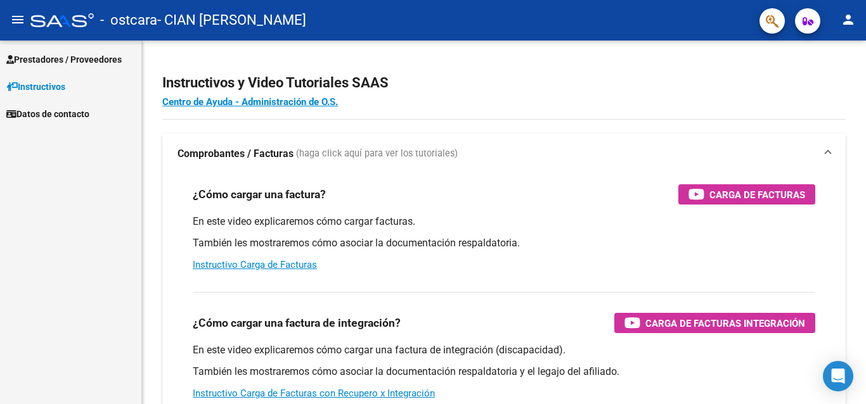
click at [68, 63] on span "Prestadores / Proveedores" at bounding box center [63, 60] width 115 height 14
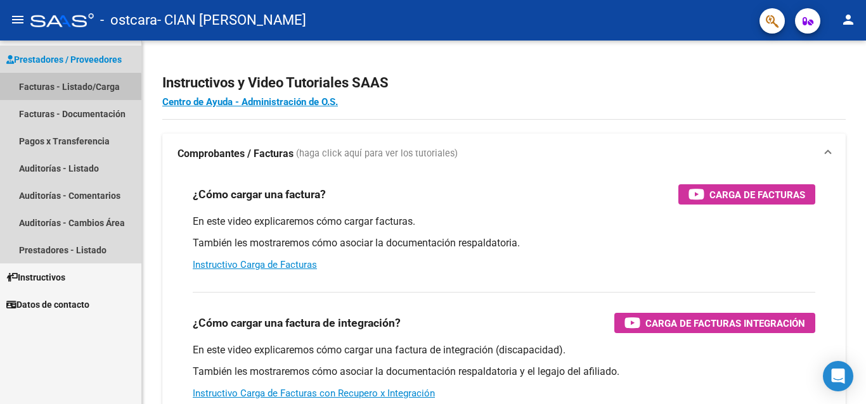
click at [47, 89] on link "Facturas - Listado/Carga" at bounding box center [70, 86] width 141 height 27
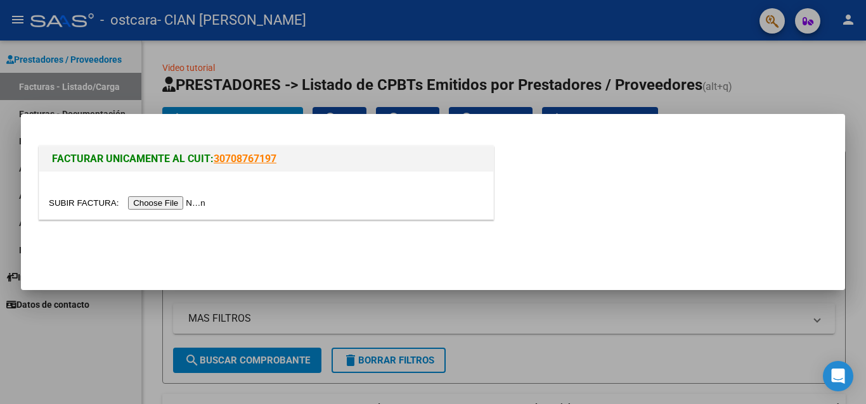
click at [209, 206] on input "file" at bounding box center [129, 202] width 160 height 13
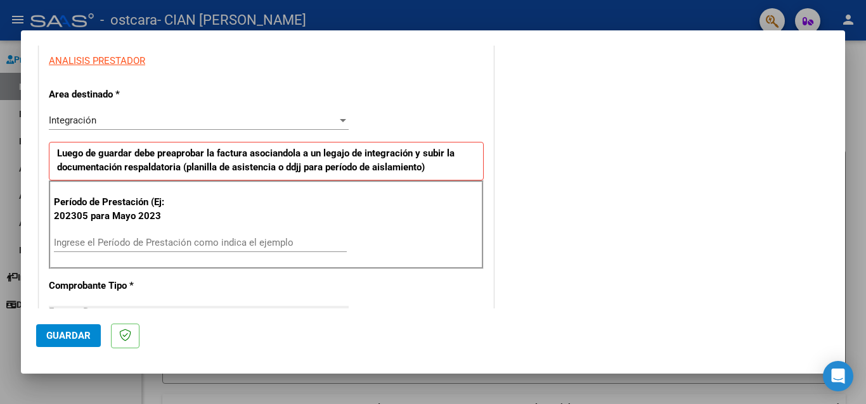
scroll to position [254, 0]
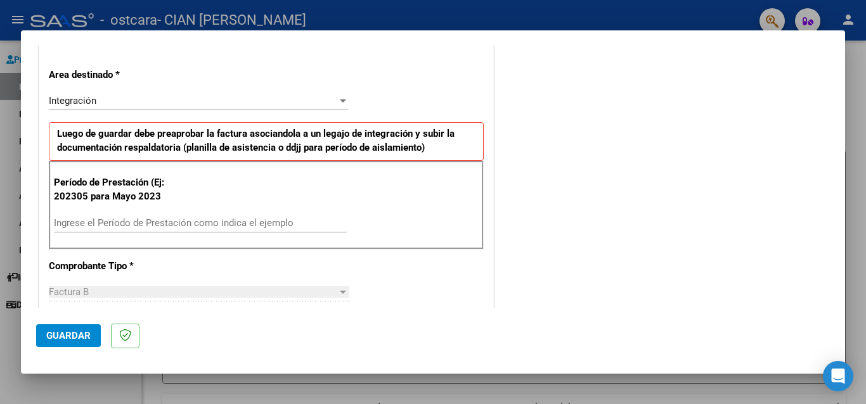
click at [231, 222] on input "Ingrese el Período de Prestación como indica el ejemplo" at bounding box center [200, 222] width 293 height 11
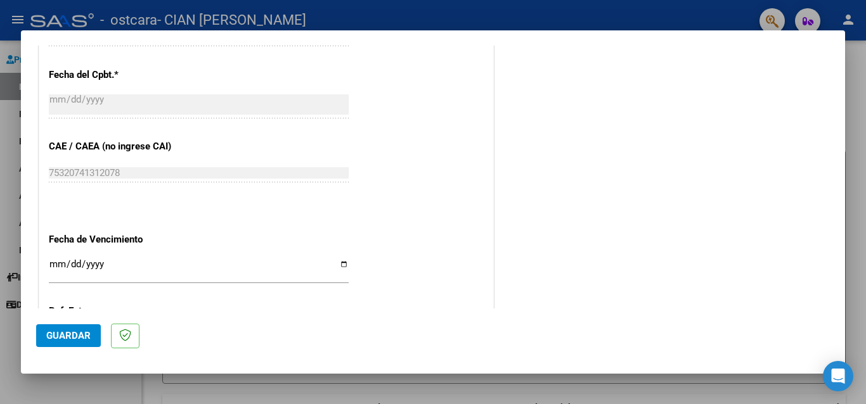
scroll to position [761, 0]
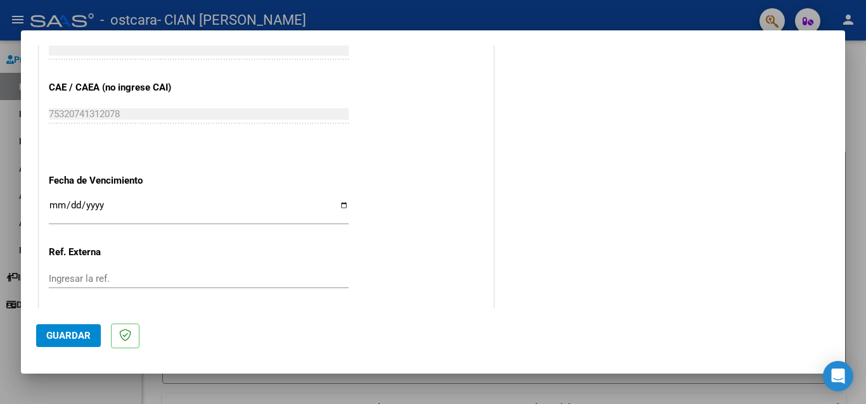
type input "202507"
click at [340, 203] on input "Ingresar la fecha" at bounding box center [199, 210] width 300 height 20
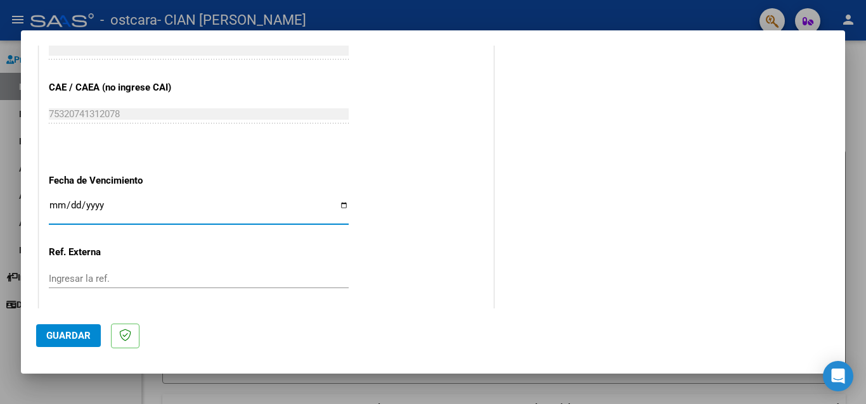
type input "[DATE]"
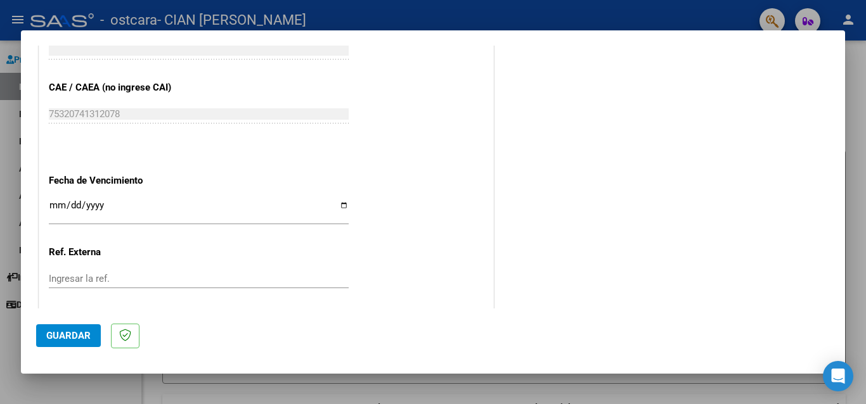
click at [208, 209] on input "[DATE]" at bounding box center [199, 210] width 300 height 20
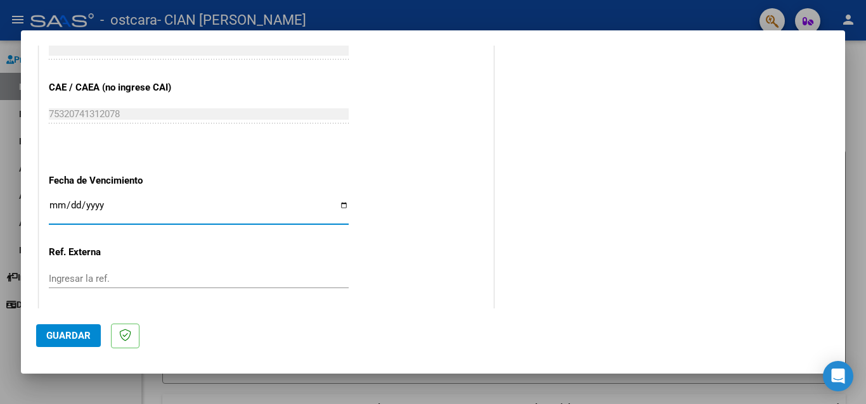
scroll to position [507, 0]
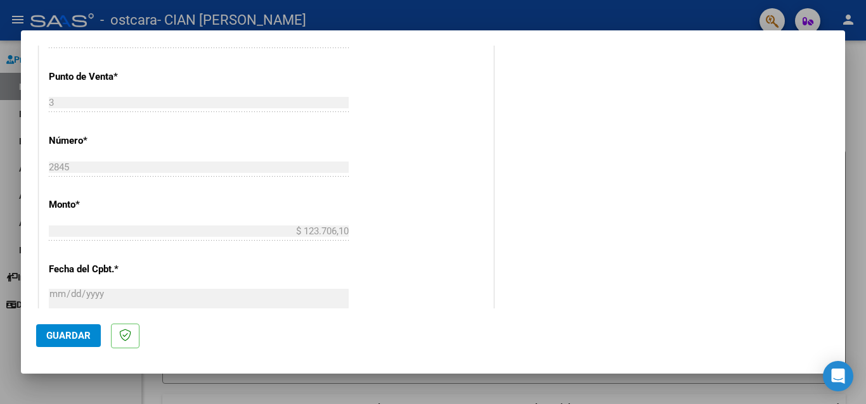
click at [70, 328] on button "Guardar" at bounding box center [68, 336] width 65 height 23
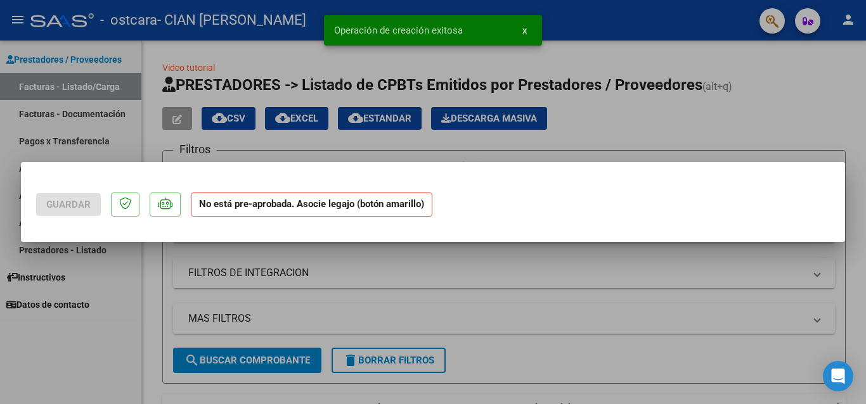
scroll to position [0, 0]
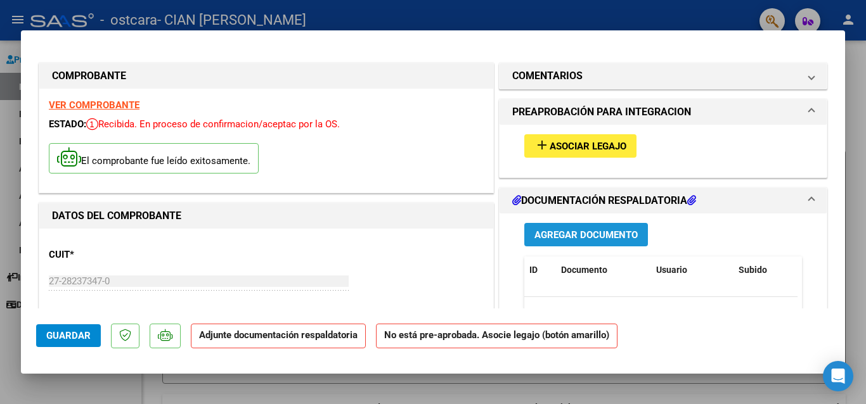
click at [612, 236] on span "Agregar Documento" at bounding box center [585, 234] width 103 height 11
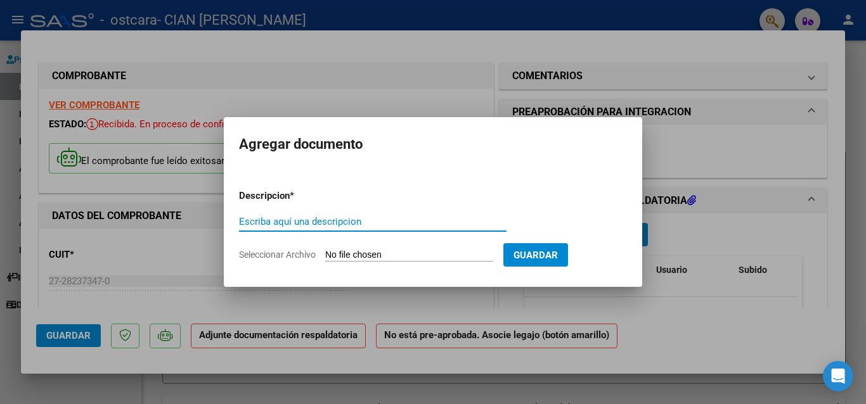
click at [318, 224] on input "Escriba aquí una descripcion" at bounding box center [372, 221] width 267 height 11
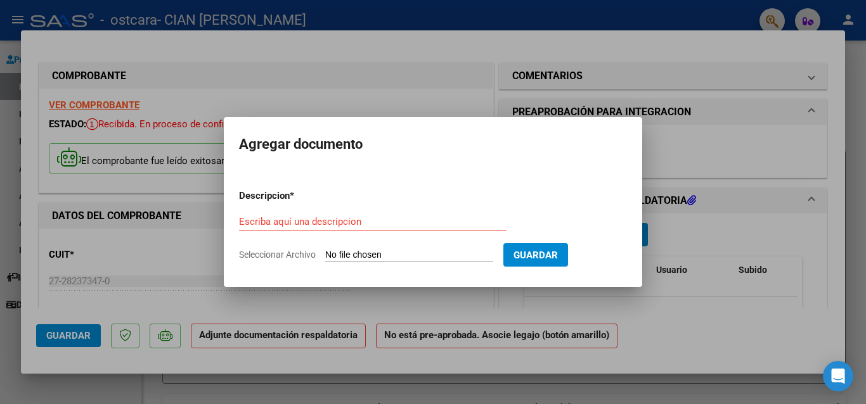
click at [463, 253] on input "Seleccionar Archivo" at bounding box center [409, 256] width 168 height 12
type input "C:\fakepath\[PERSON_NAME] ASSITENCIA [DATE].pdf"
click at [330, 216] on input "Escriba aquí una descripcion" at bounding box center [372, 221] width 267 height 11
click at [319, 222] on div "Escriba aquí una descripcion" at bounding box center [372, 227] width 267 height 31
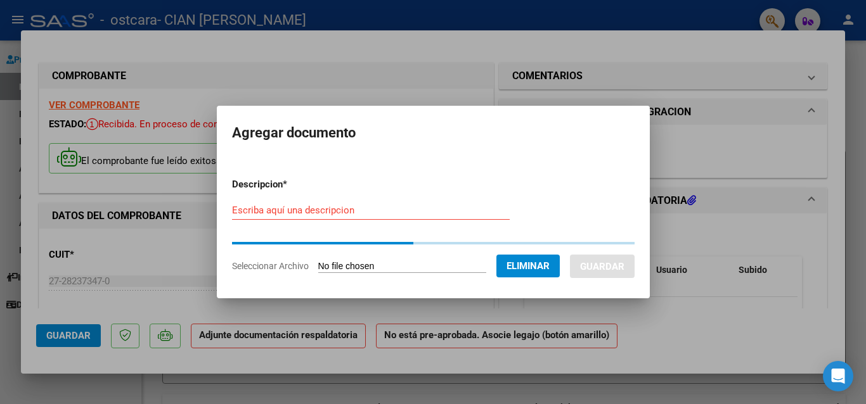
click at [316, 222] on div "Escriba aquí una descripcion" at bounding box center [371, 216] width 278 height 31
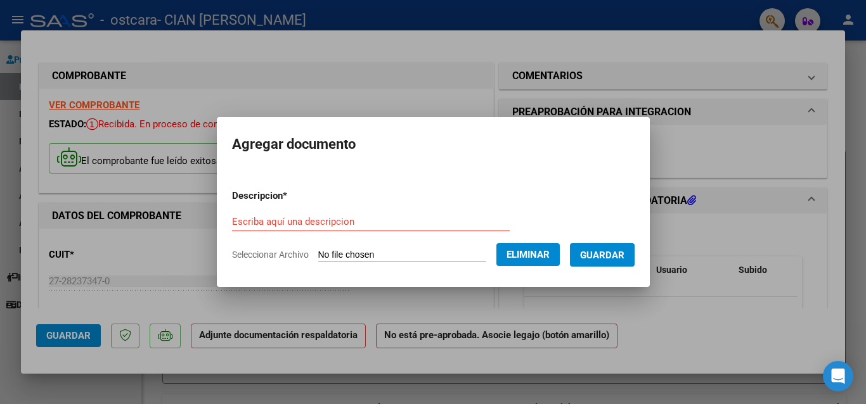
drag, startPoint x: 294, startPoint y: 214, endPoint x: 287, endPoint y: 210, distance: 7.9
click at [293, 214] on div "Escriba aquí una descripcion" at bounding box center [371, 221] width 278 height 19
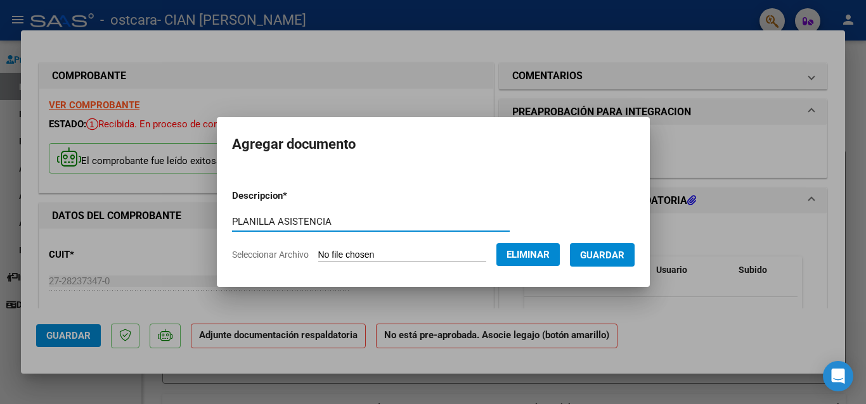
type input "PLANILLA ASISTENCIA"
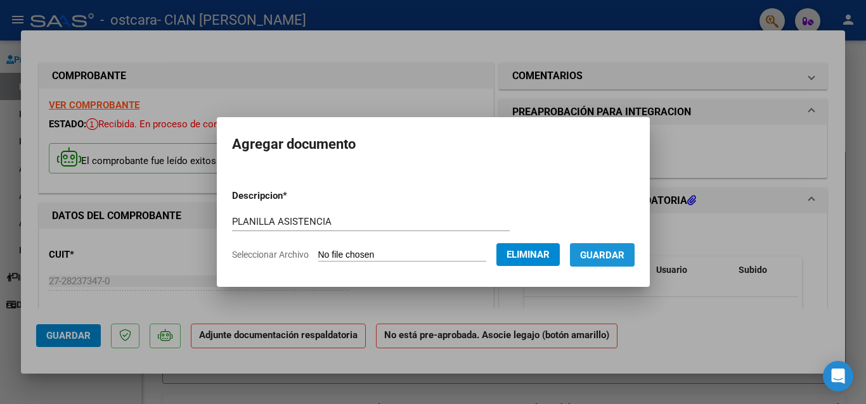
click at [601, 259] on span "Guardar" at bounding box center [602, 255] width 44 height 11
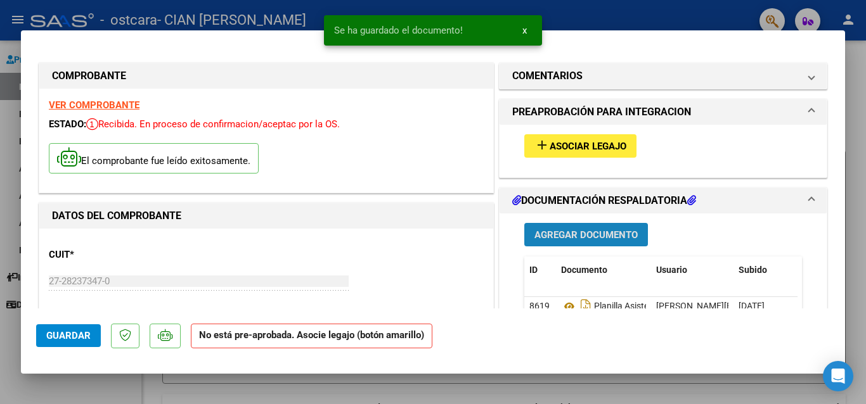
click at [584, 235] on span "Agregar Documento" at bounding box center [585, 234] width 103 height 11
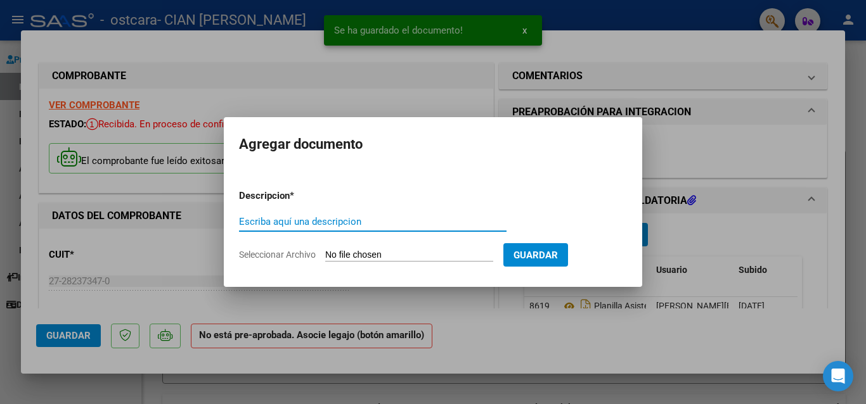
click at [378, 257] on input "Seleccionar Archivo" at bounding box center [409, 256] width 168 height 12
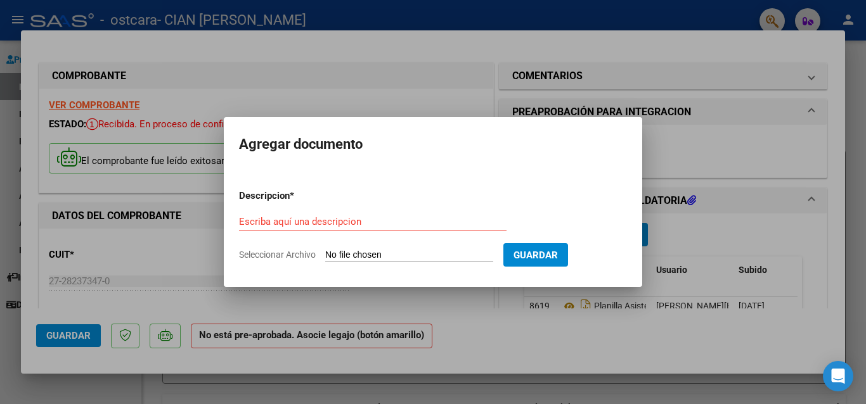
type input "C:\fakepath\ESCOBAR FONO AUT.pdf"
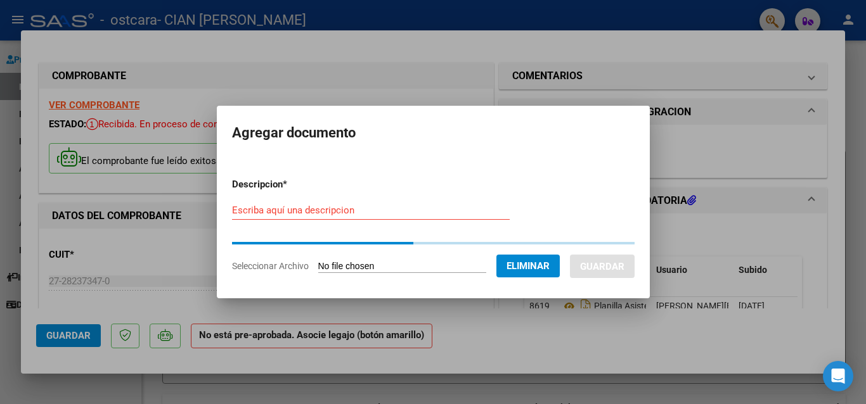
click at [288, 216] on div "Escriba aquí una descripcion" at bounding box center [371, 210] width 278 height 19
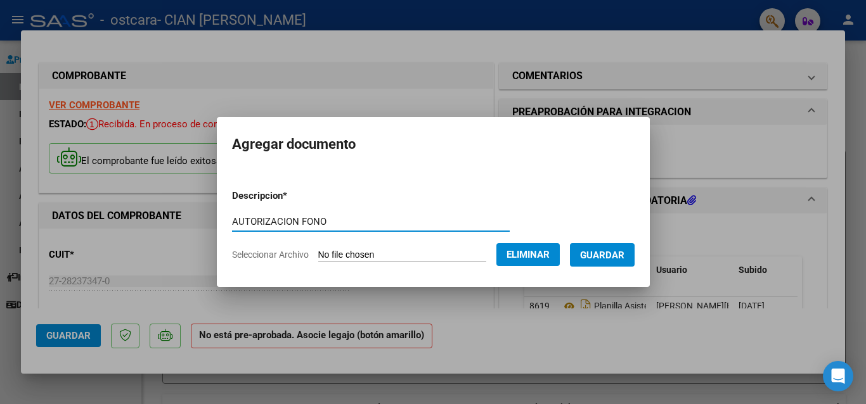
type input "AUTORIZACION FONO"
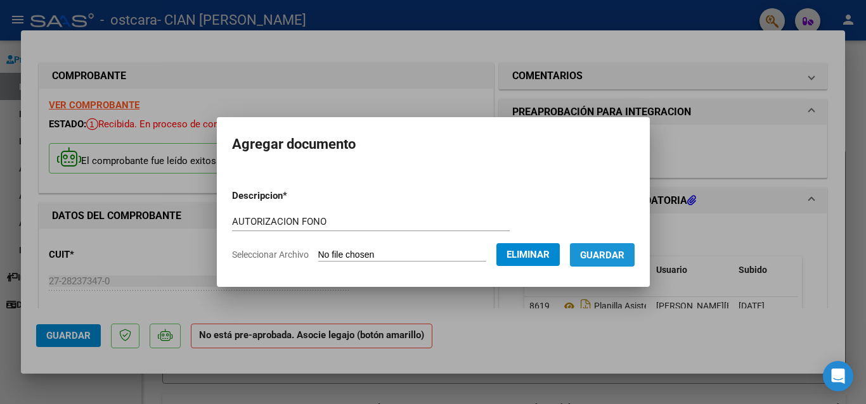
click at [617, 252] on span "Guardar" at bounding box center [602, 255] width 44 height 11
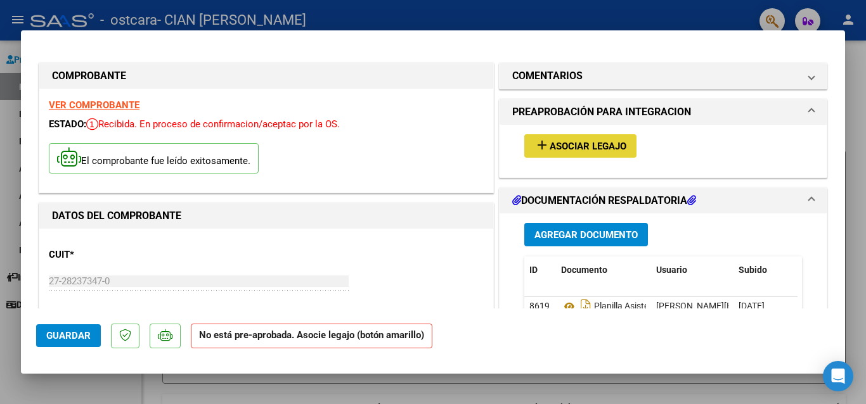
click at [563, 148] on span "Asociar Legajo" at bounding box center [588, 146] width 77 height 11
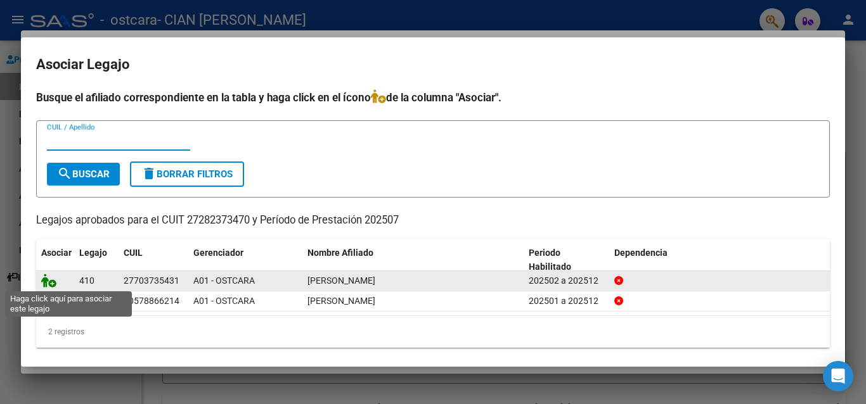
click at [51, 285] on icon at bounding box center [48, 281] width 15 height 14
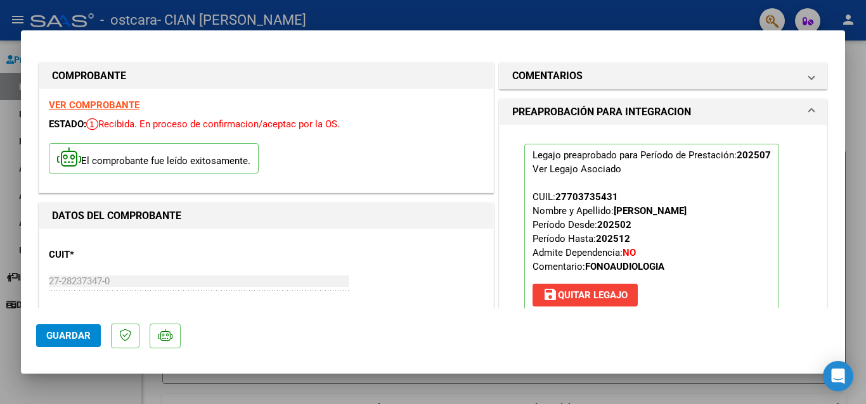
click at [806, 119] on mat-expansion-panel-header "PREAPROBACIÓN PARA INTEGRACION" at bounding box center [662, 112] width 327 height 25
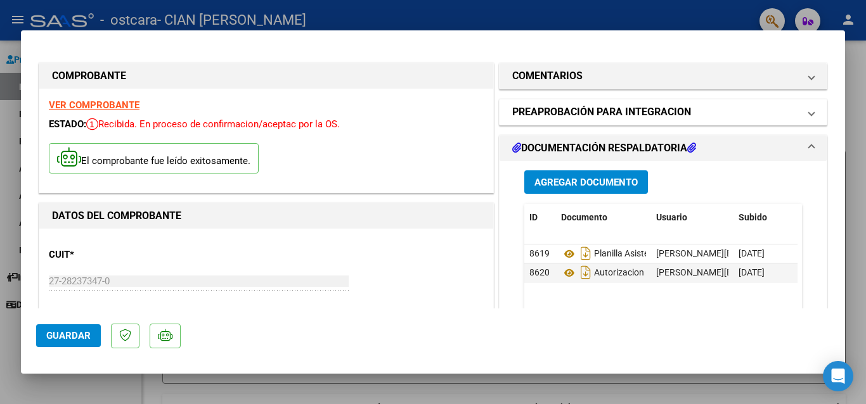
click at [797, 118] on span "PREAPROBACIÓN PARA INTEGRACION" at bounding box center [660, 112] width 297 height 15
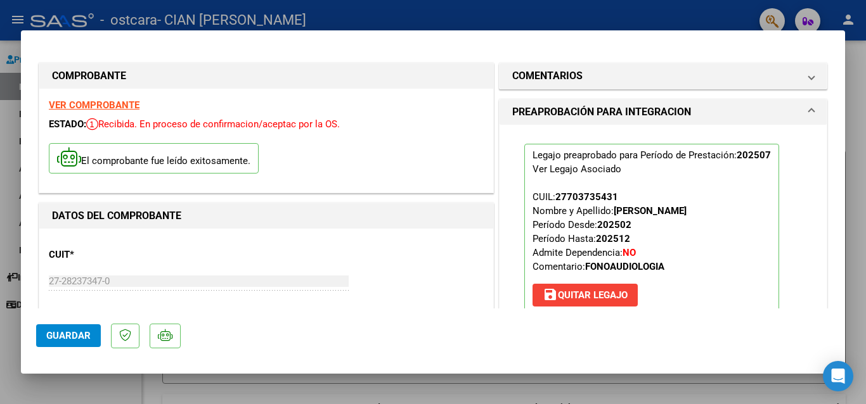
drag, startPoint x: 718, startPoint y: 25, endPoint x: 472, endPoint y: 11, distance: 246.3
click at [716, 21] on div at bounding box center [433, 202] width 866 height 404
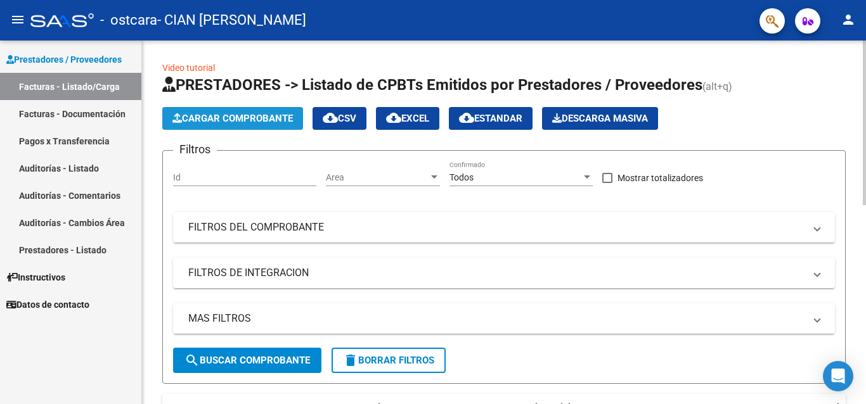
click at [219, 115] on span "Cargar Comprobante" at bounding box center [232, 118] width 120 height 11
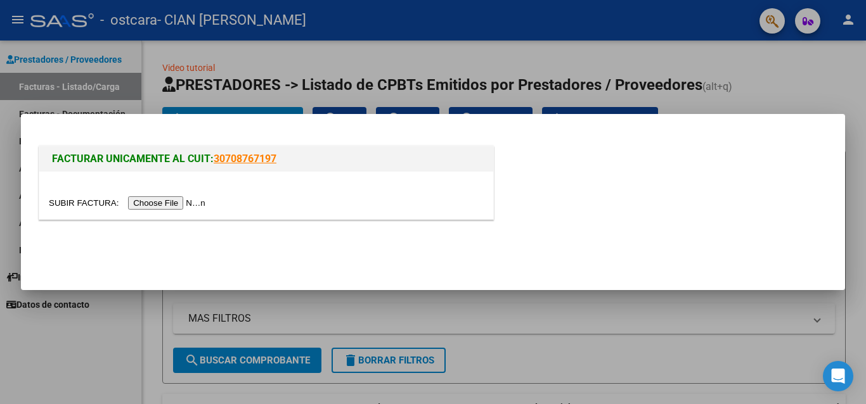
click at [203, 200] on input "file" at bounding box center [129, 202] width 160 height 13
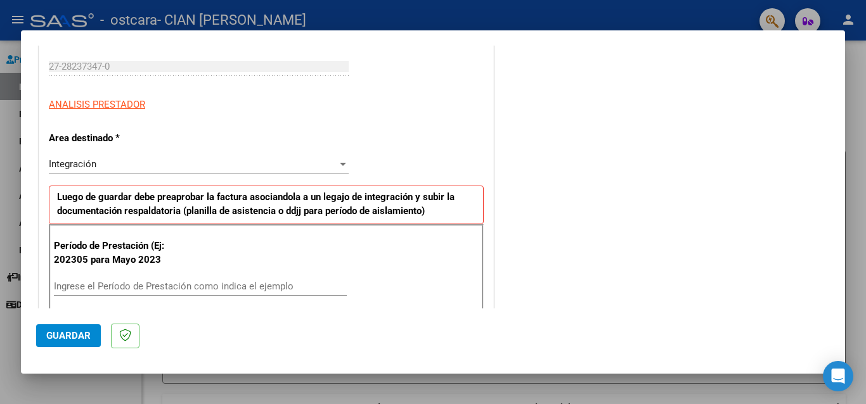
scroll to position [254, 0]
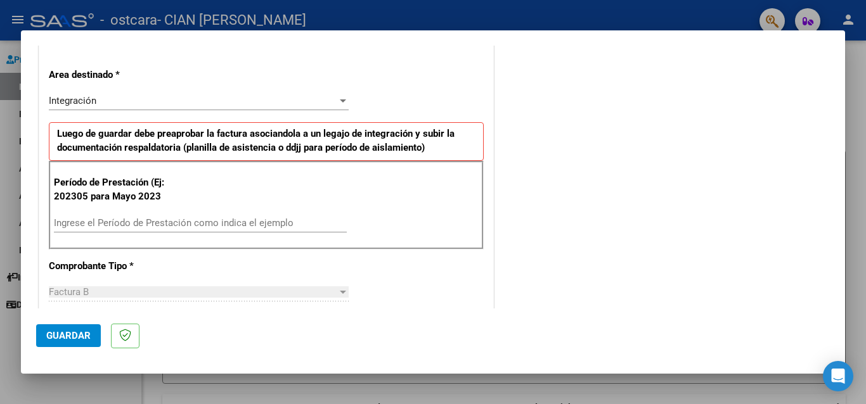
click at [226, 226] on input "Ingrese el Período de Prestación como indica el ejemplo" at bounding box center [200, 222] width 293 height 11
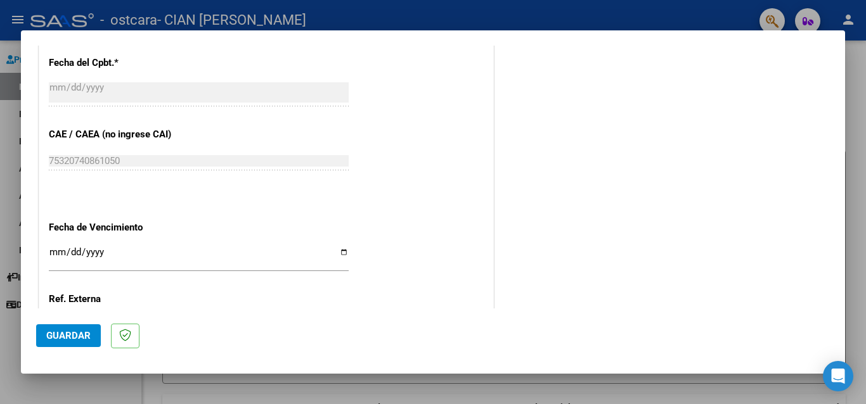
scroll to position [824, 0]
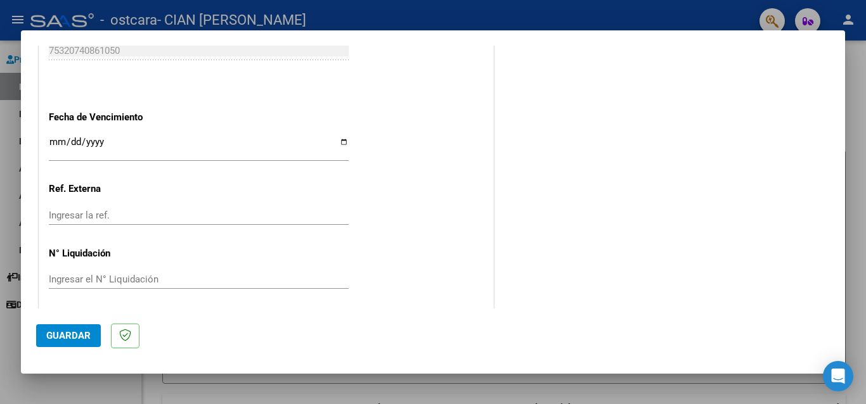
type input "202507"
click at [340, 141] on input "Ingresar la fecha" at bounding box center [199, 147] width 300 height 20
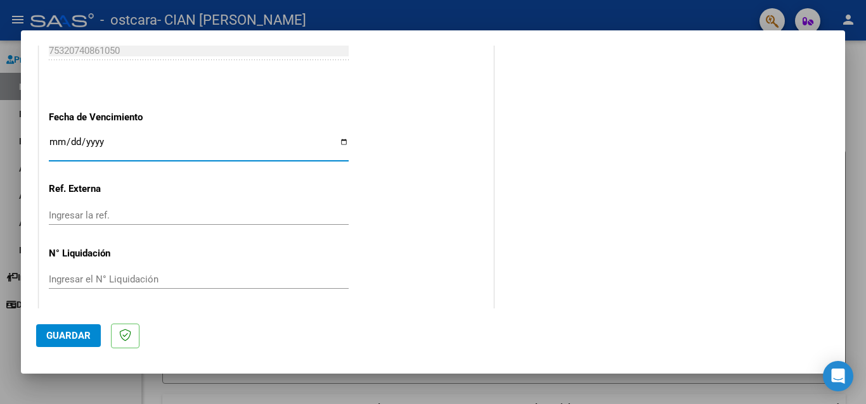
type input "[DATE]"
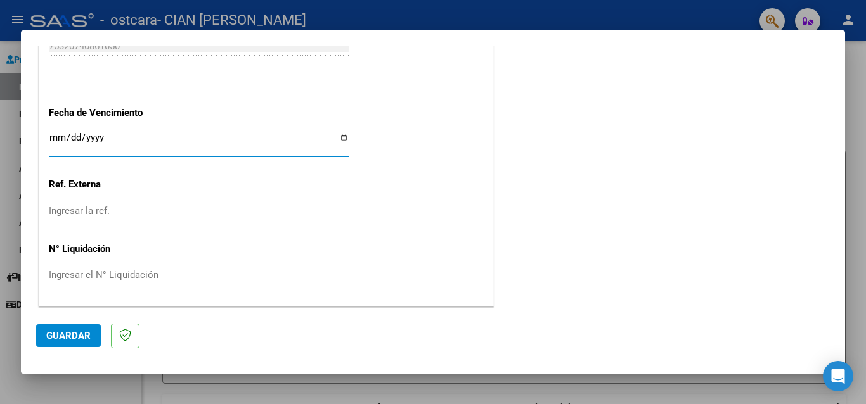
scroll to position [829, 0]
click at [87, 333] on span "Guardar" at bounding box center [68, 335] width 44 height 11
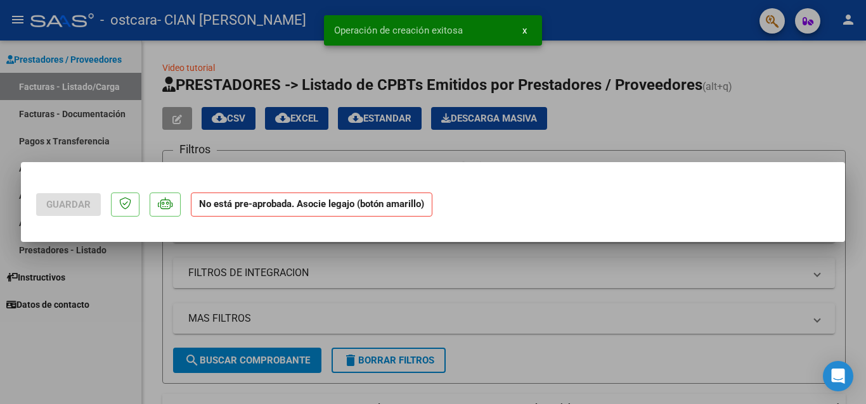
scroll to position [0, 0]
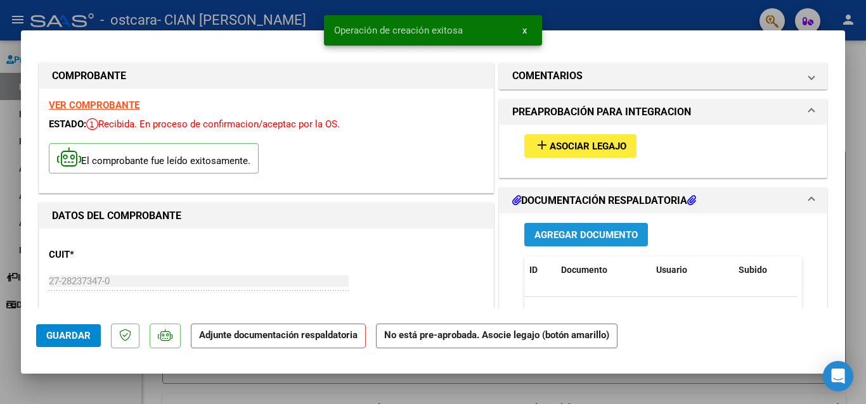
click at [537, 231] on span "Agregar Documento" at bounding box center [585, 234] width 103 height 11
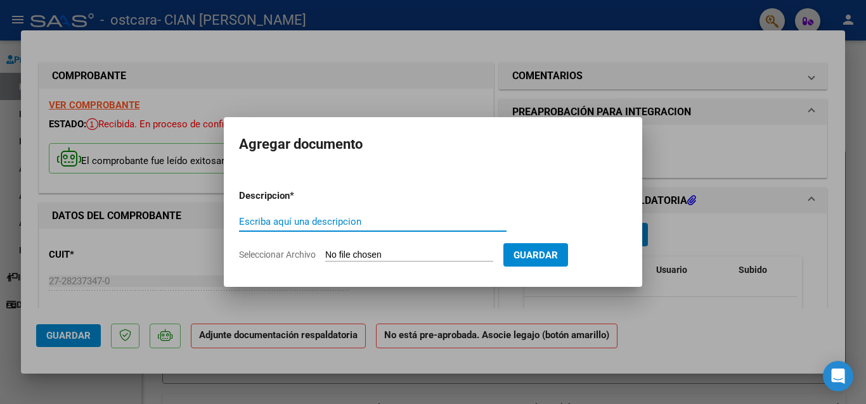
click at [295, 216] on input "Escriba aquí una descripcion" at bounding box center [372, 221] width 267 height 11
type input "A"
type input "PLANILLA DE ASISTENCIA"
click at [463, 255] on input "Seleccionar Archivo" at bounding box center [409, 256] width 168 height 12
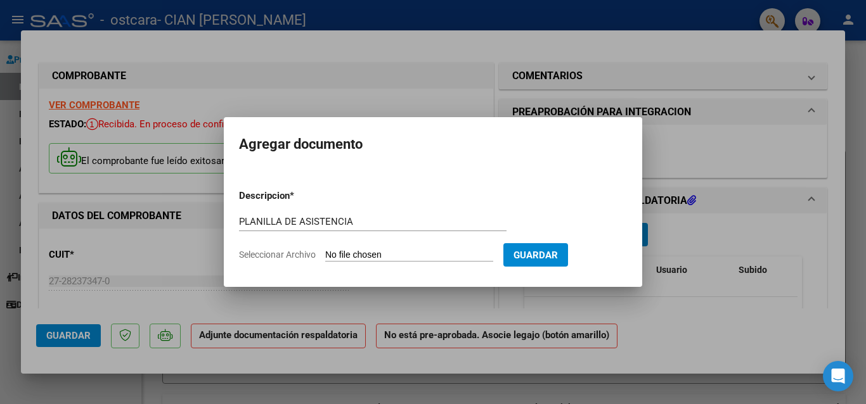
type input "C:\fakepath\[PERSON_NAME] ASISTENCIA [DATE].pdf"
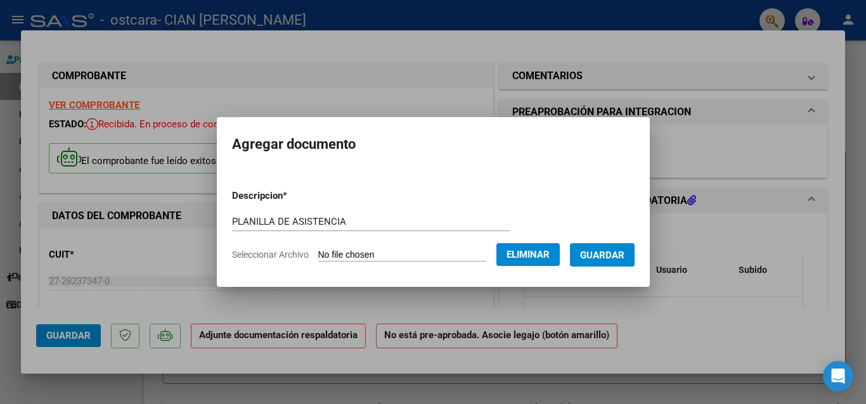
click at [593, 261] on span "Guardar" at bounding box center [602, 255] width 44 height 11
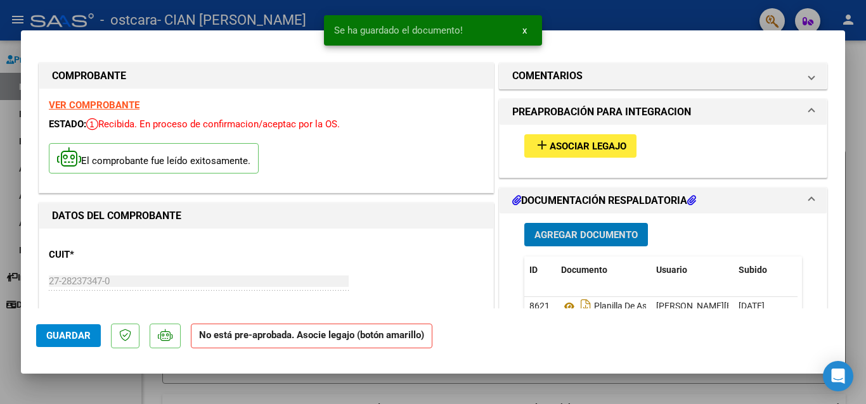
click at [563, 233] on span "Agregar Documento" at bounding box center [585, 234] width 103 height 11
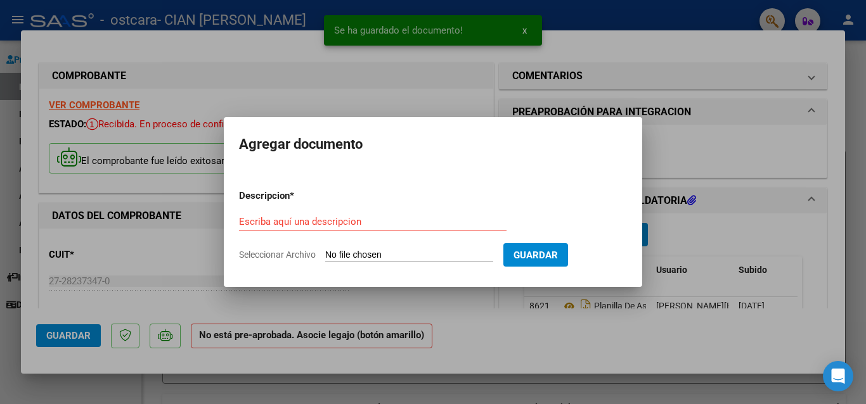
click at [428, 216] on div "Escriba aquí una descripcion" at bounding box center [372, 221] width 267 height 19
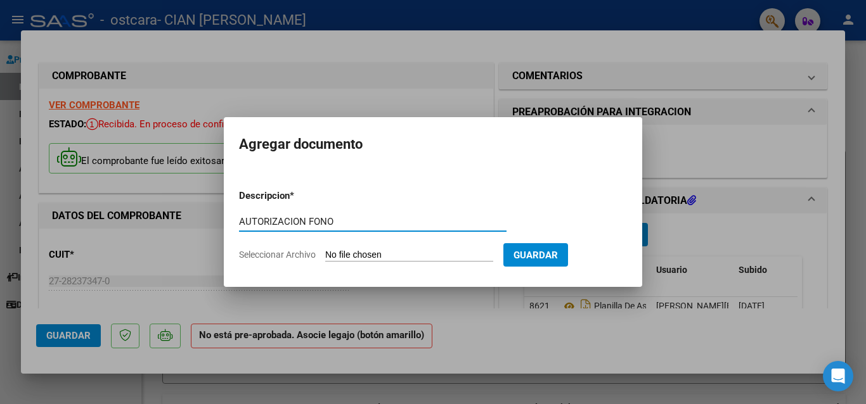
type input "AUTORIZACION FONO"
click at [440, 250] on input "Seleccionar Archivo" at bounding box center [409, 256] width 168 height 12
type input "C:\fakepath\[PERSON_NAME] 2025 (1).pdf"
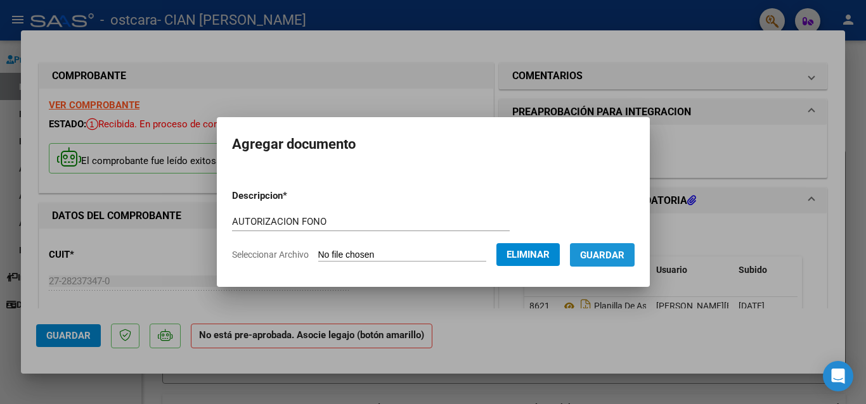
click at [609, 262] on button "Guardar" at bounding box center [602, 254] width 65 height 23
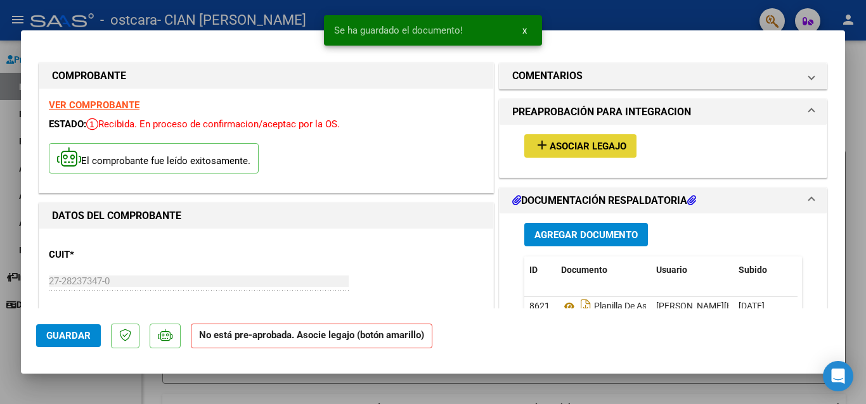
click at [551, 153] on button "add Asociar Legajo" at bounding box center [580, 145] width 112 height 23
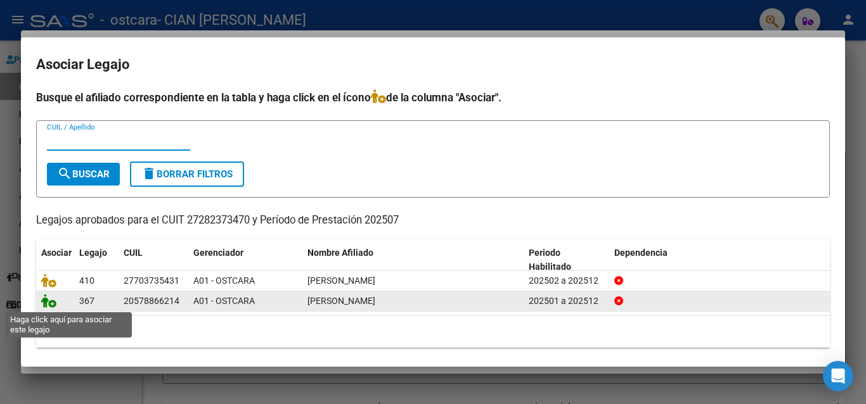
click at [47, 304] on icon at bounding box center [48, 301] width 15 height 14
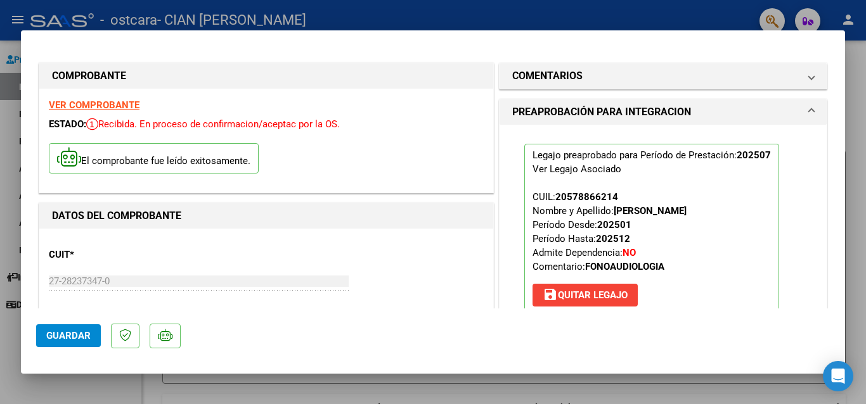
click at [847, 22] on div at bounding box center [433, 202] width 866 height 404
